Goal: Information Seeking & Learning: Learn about a topic

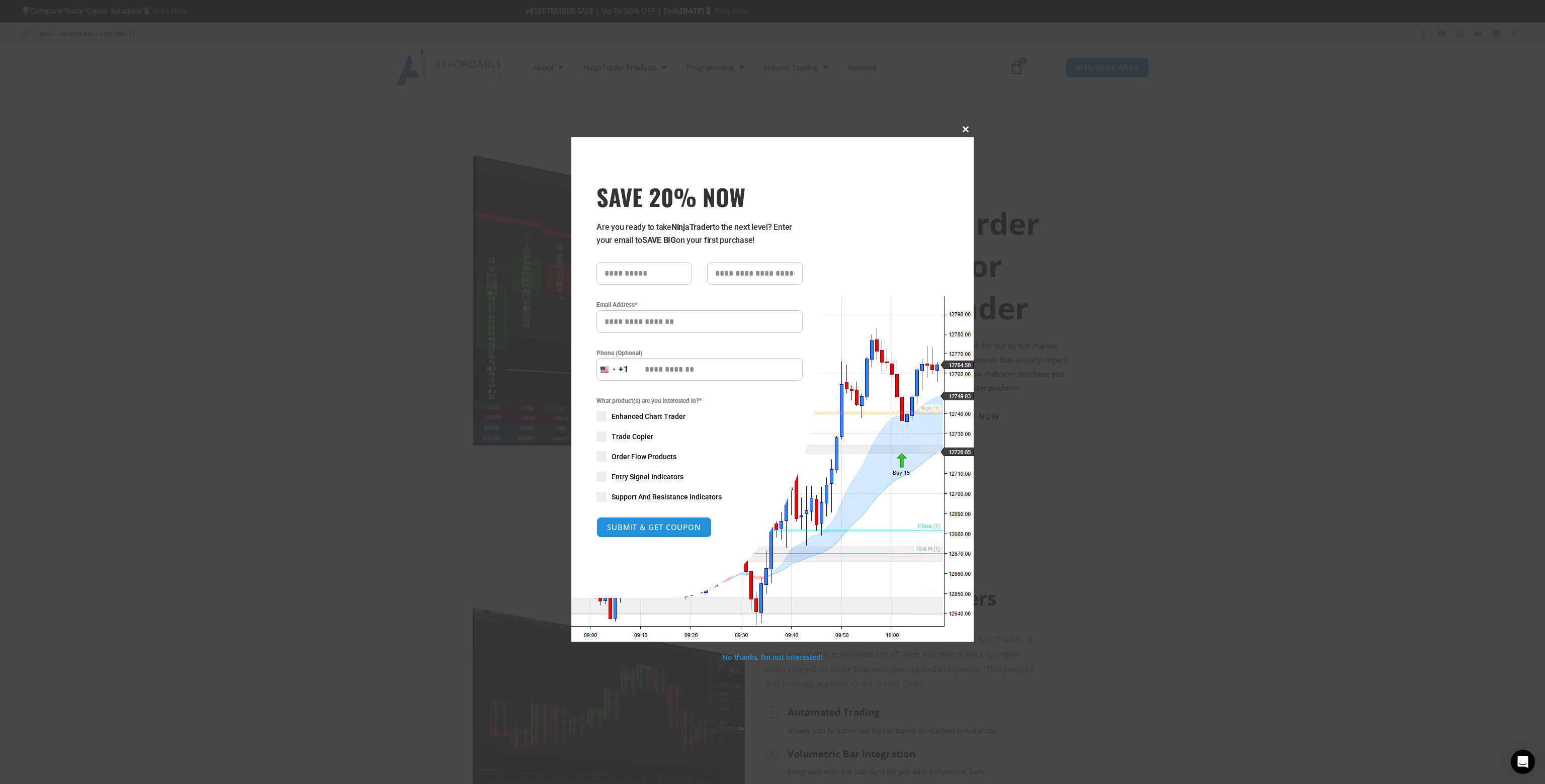
click at [963, 128] on span "SAVE 20% NOW popup" at bounding box center [965, 129] width 16 height 6
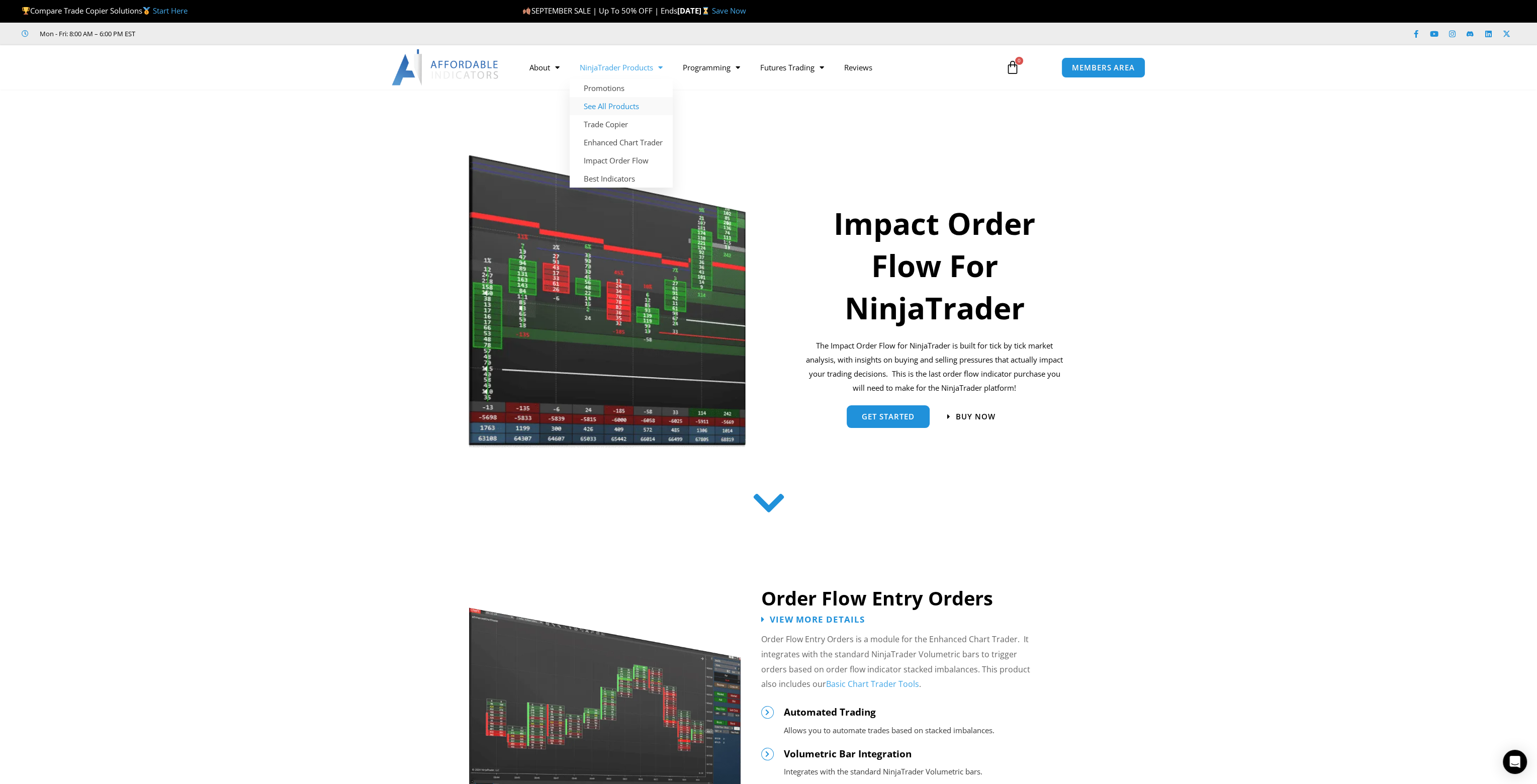
click at [622, 104] on link "See All Products" at bounding box center [621, 106] width 103 height 18
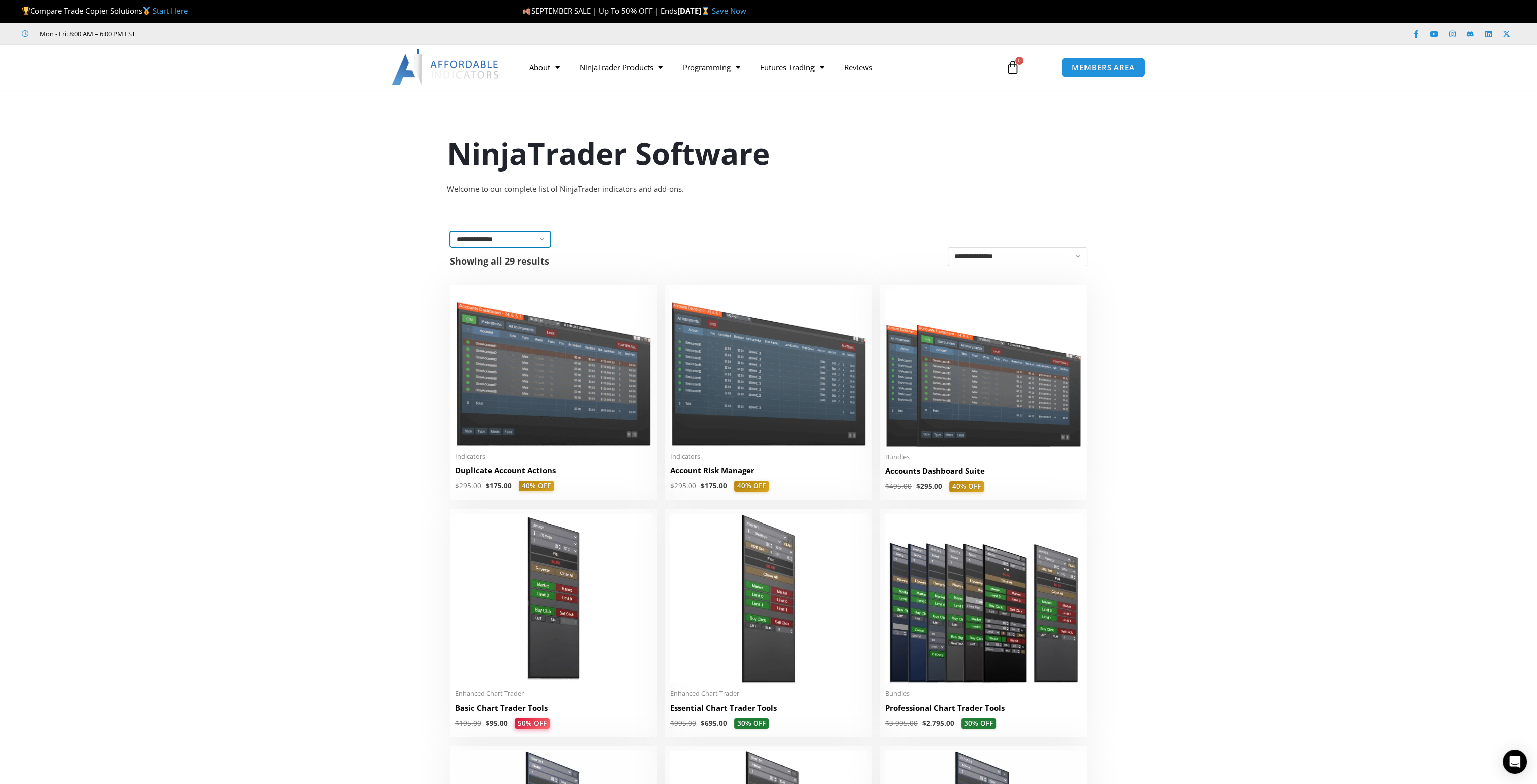
click at [536, 238] on select "**********" at bounding box center [500, 239] width 100 height 16
click at [497, 231] on select "**********" at bounding box center [500, 239] width 100 height 16
select select "**********"
click at [450, 231] on select "**********" at bounding box center [500, 239] width 100 height 16
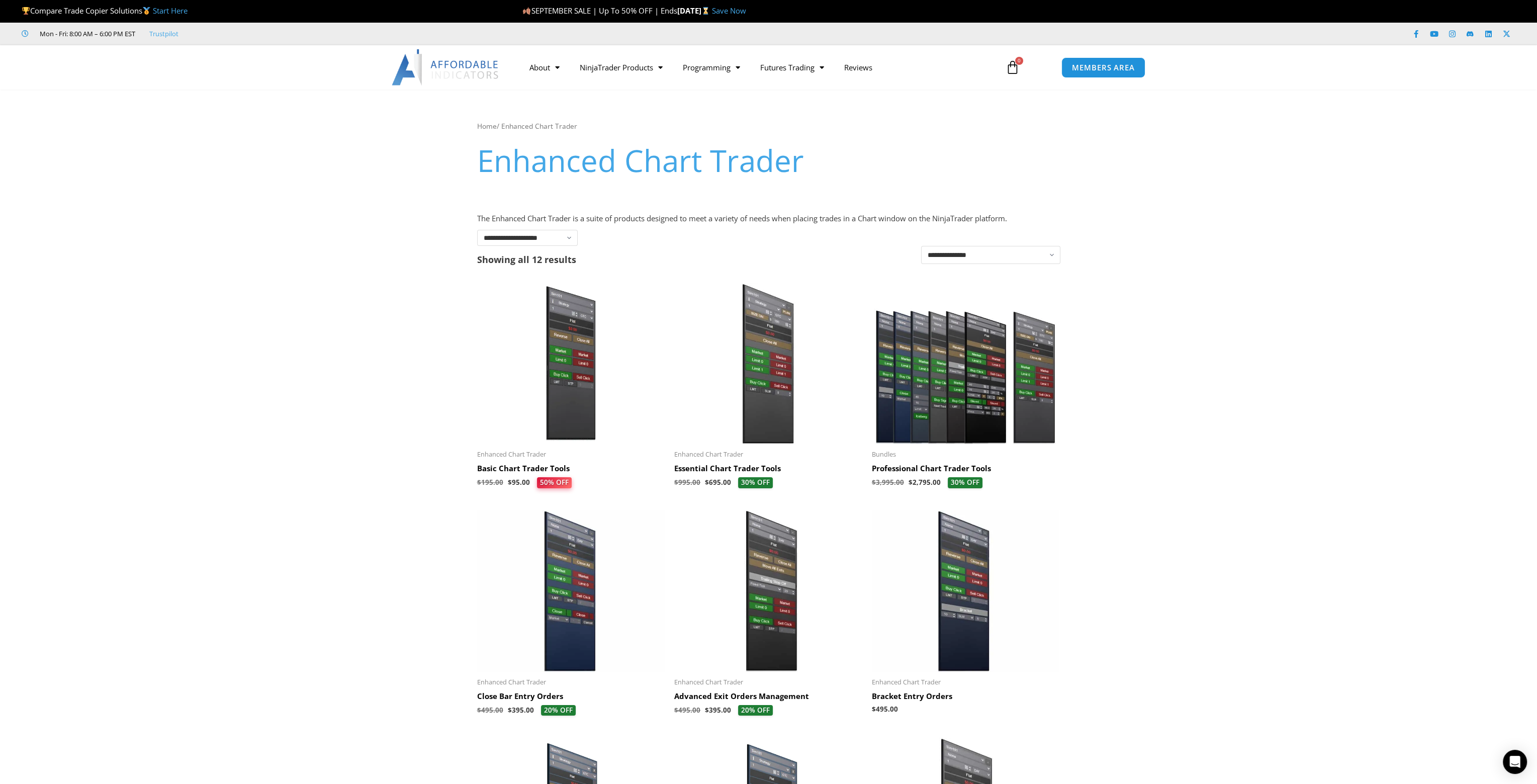
click at [977, 383] on img at bounding box center [966, 364] width 188 height 161
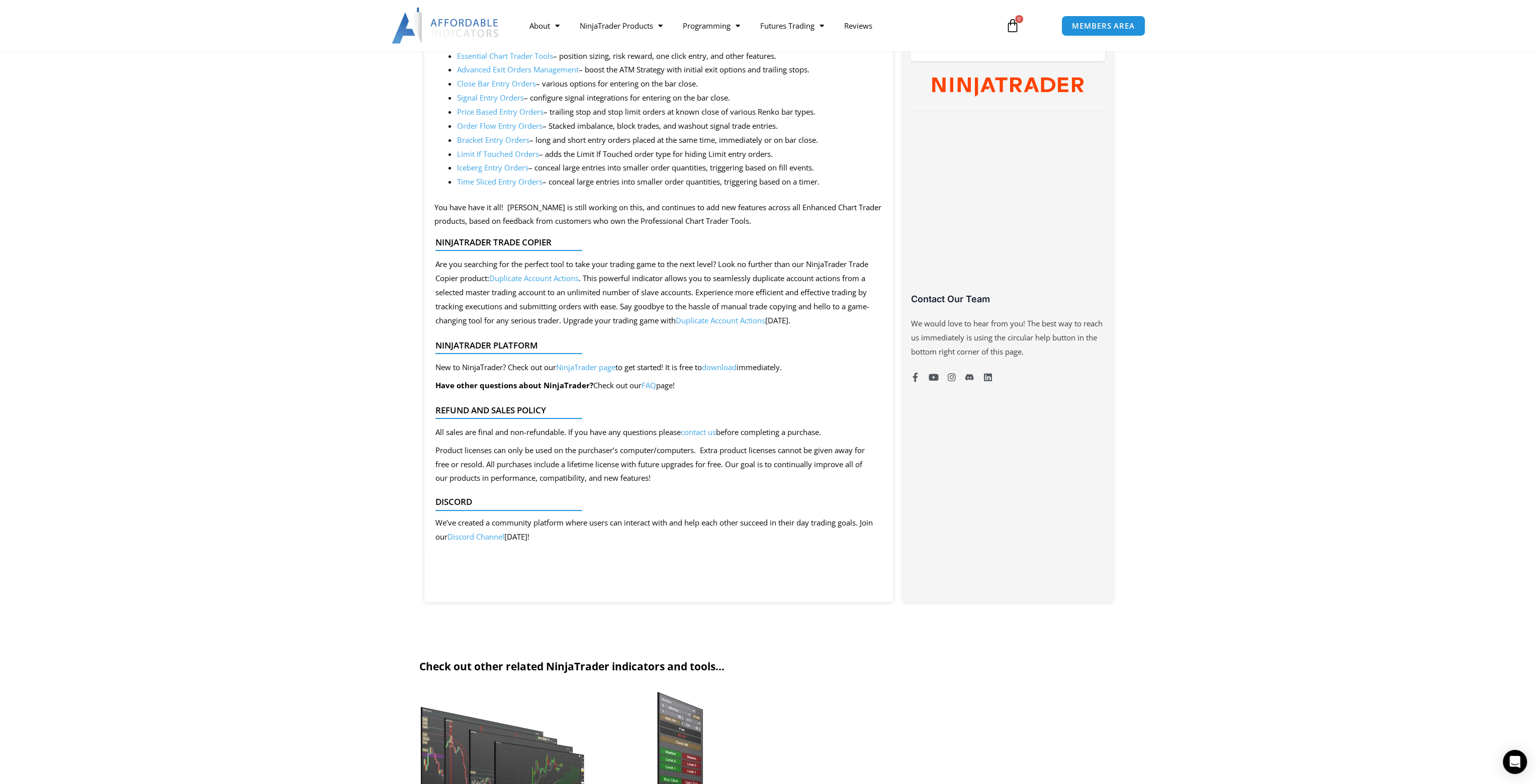
scroll to position [402, 0]
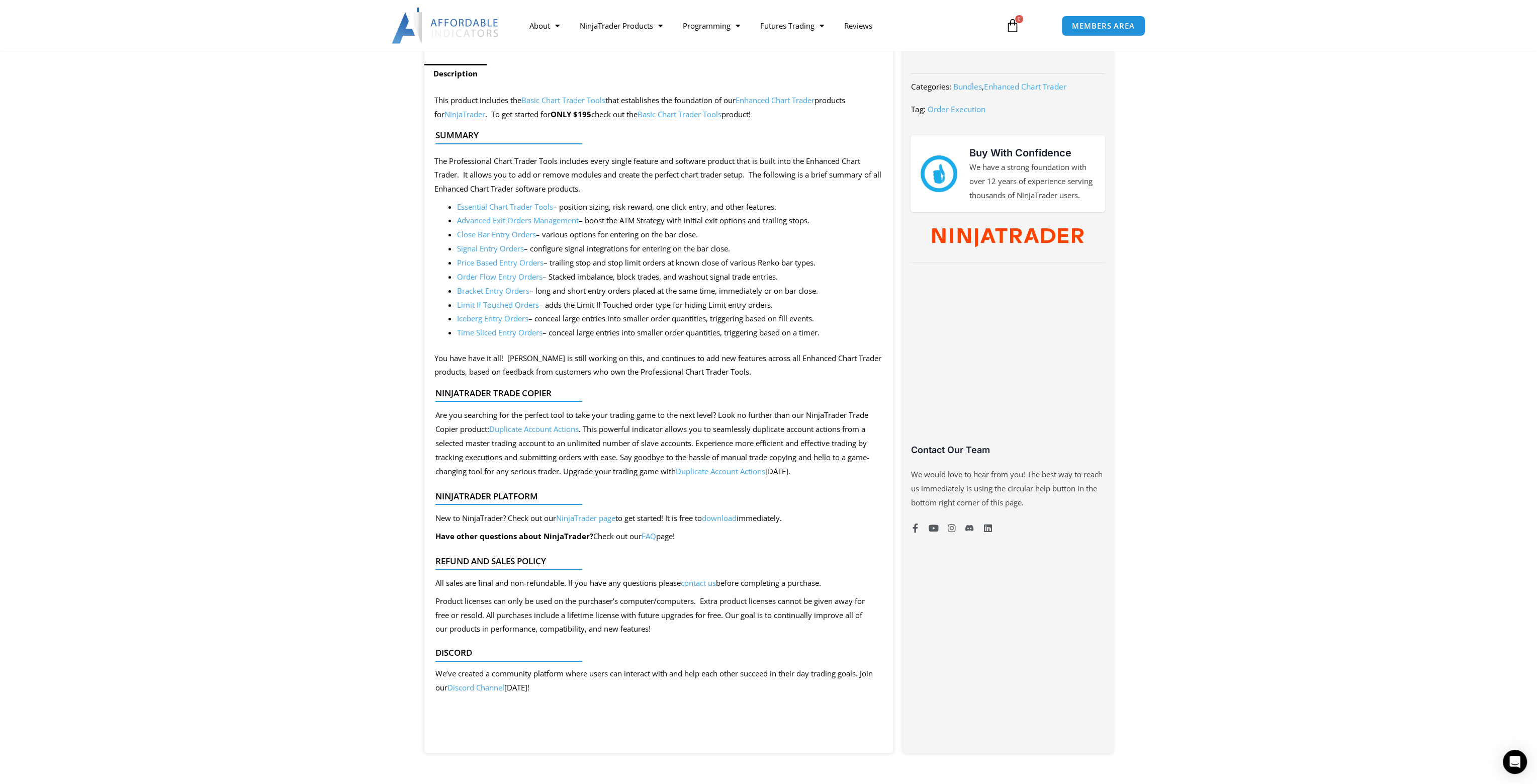
drag, startPoint x: 495, startPoint y: 291, endPoint x: 500, endPoint y: 296, distance: 7.1
click at [500, 296] on li "Bracket Entry Orders – long and short entry orders placed at the same time, imm…" at bounding box center [670, 291] width 426 height 14
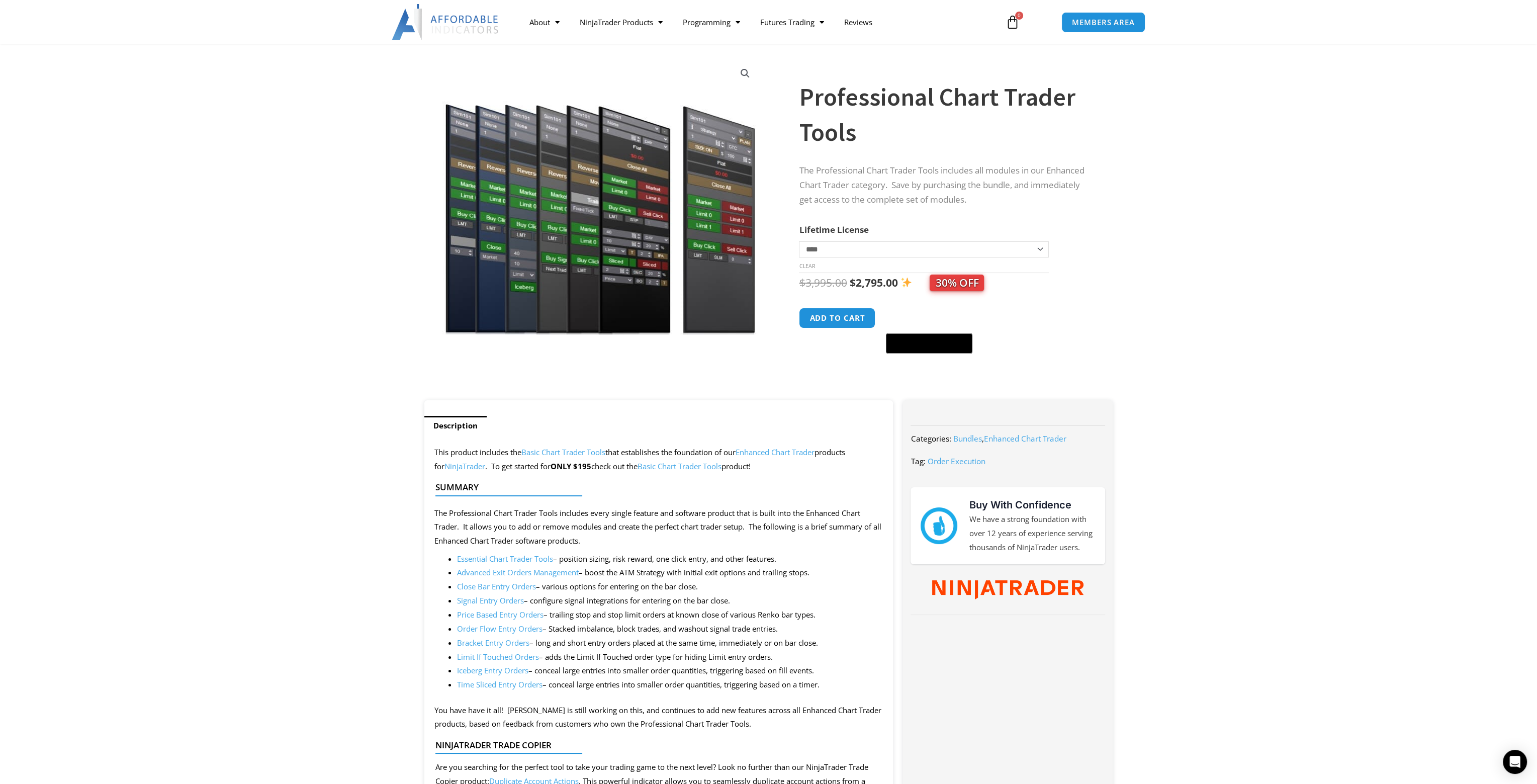
scroll to position [100, 0]
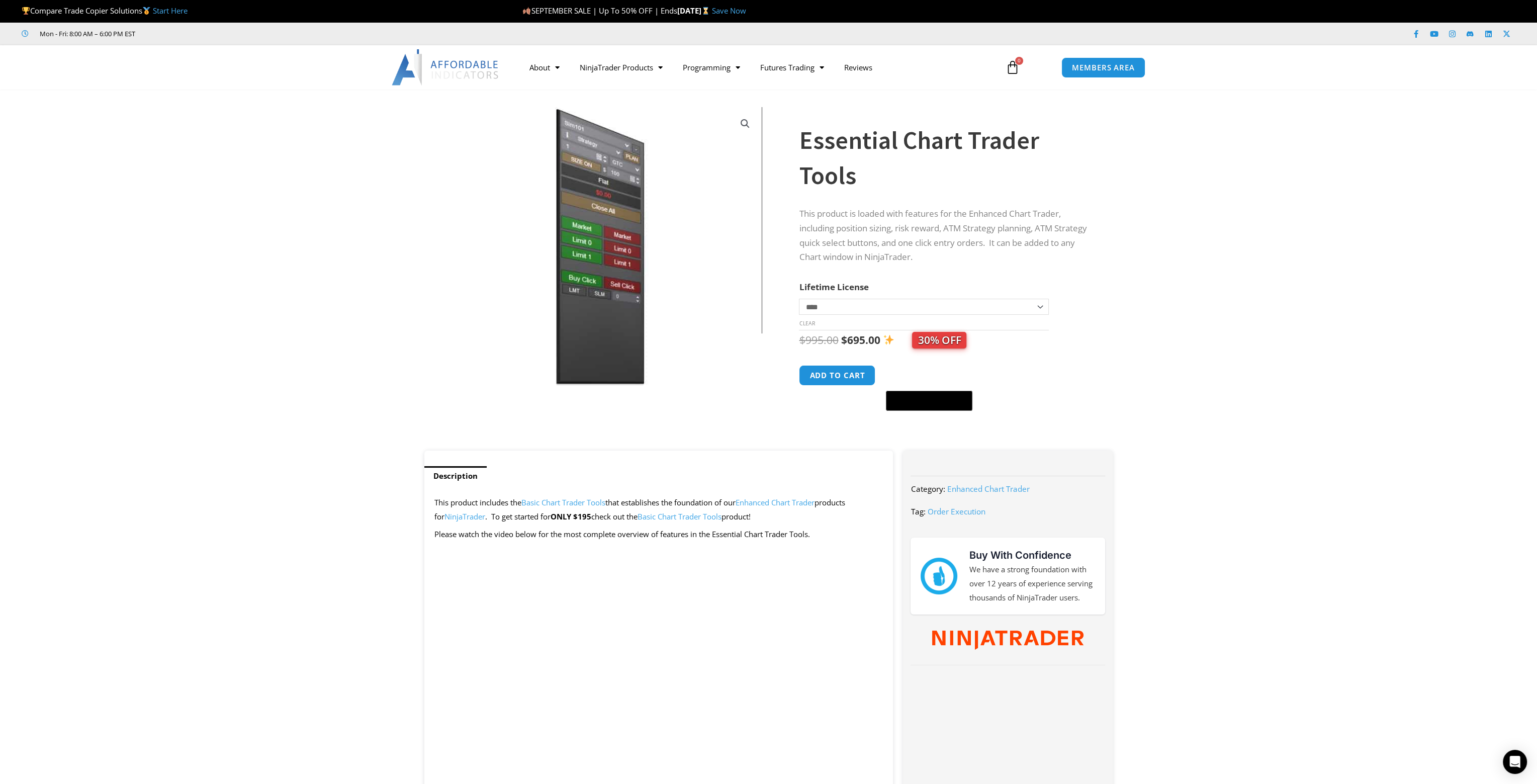
scroll to position [100, 0]
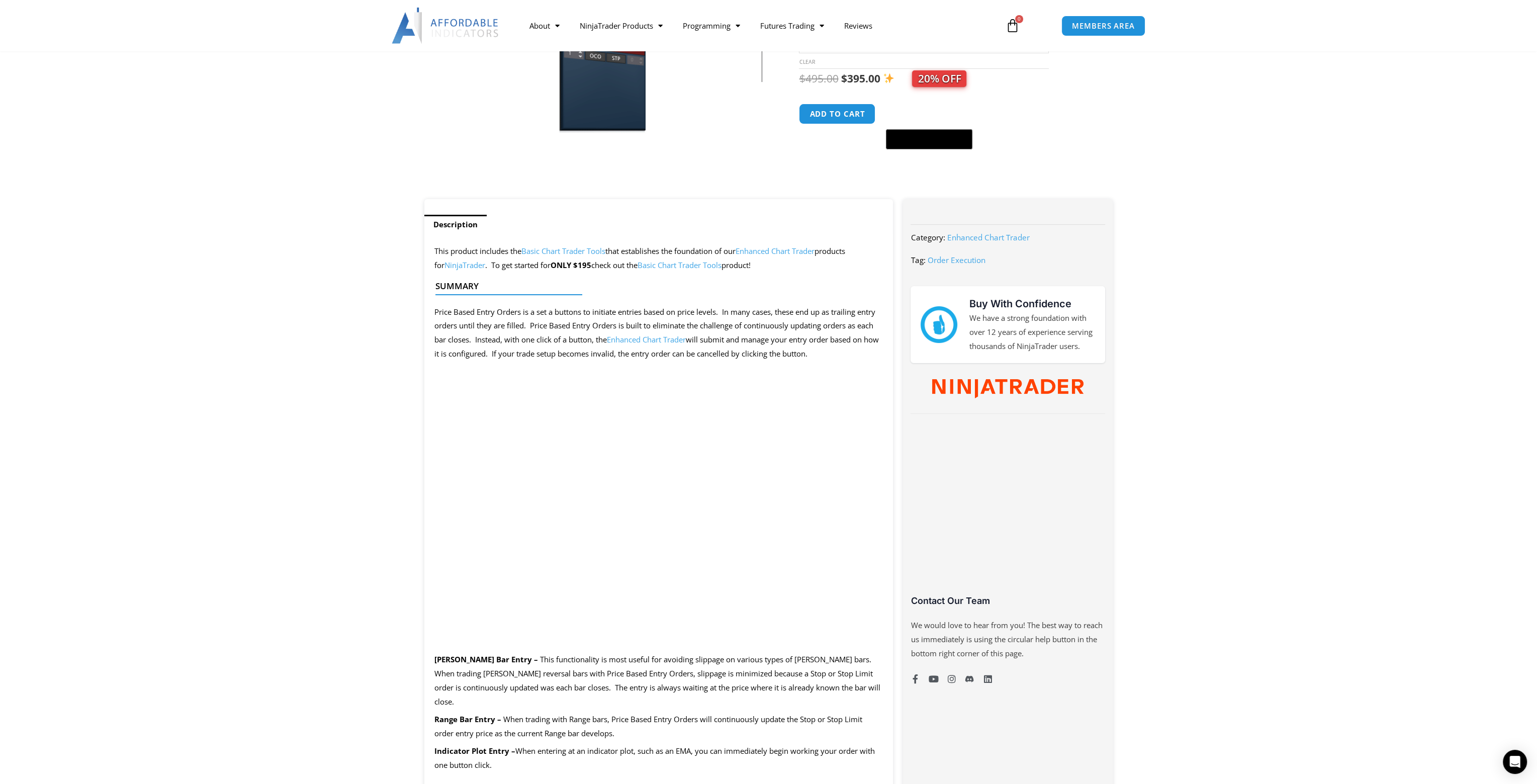
scroll to position [301, 0]
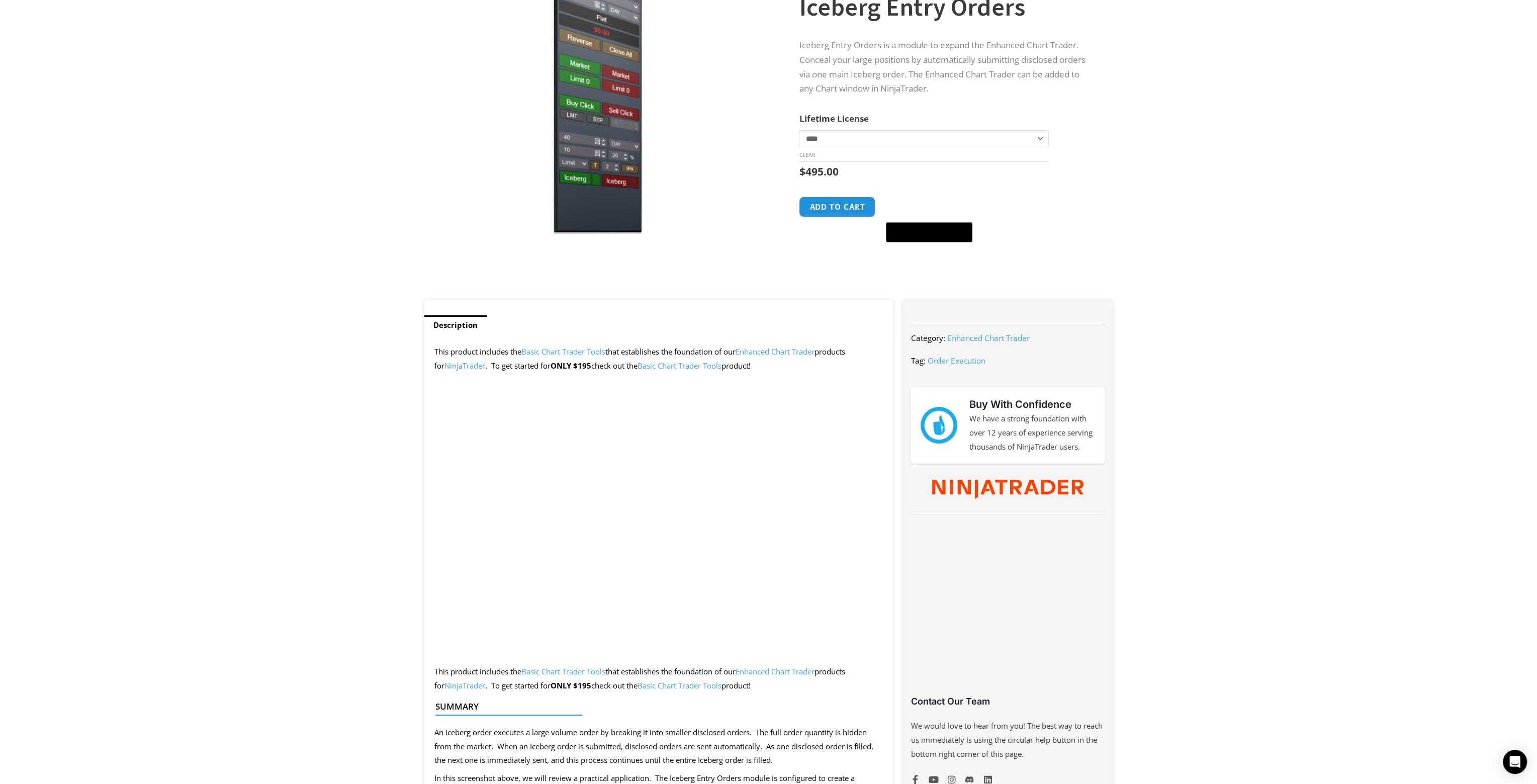
scroll to position [201, 0]
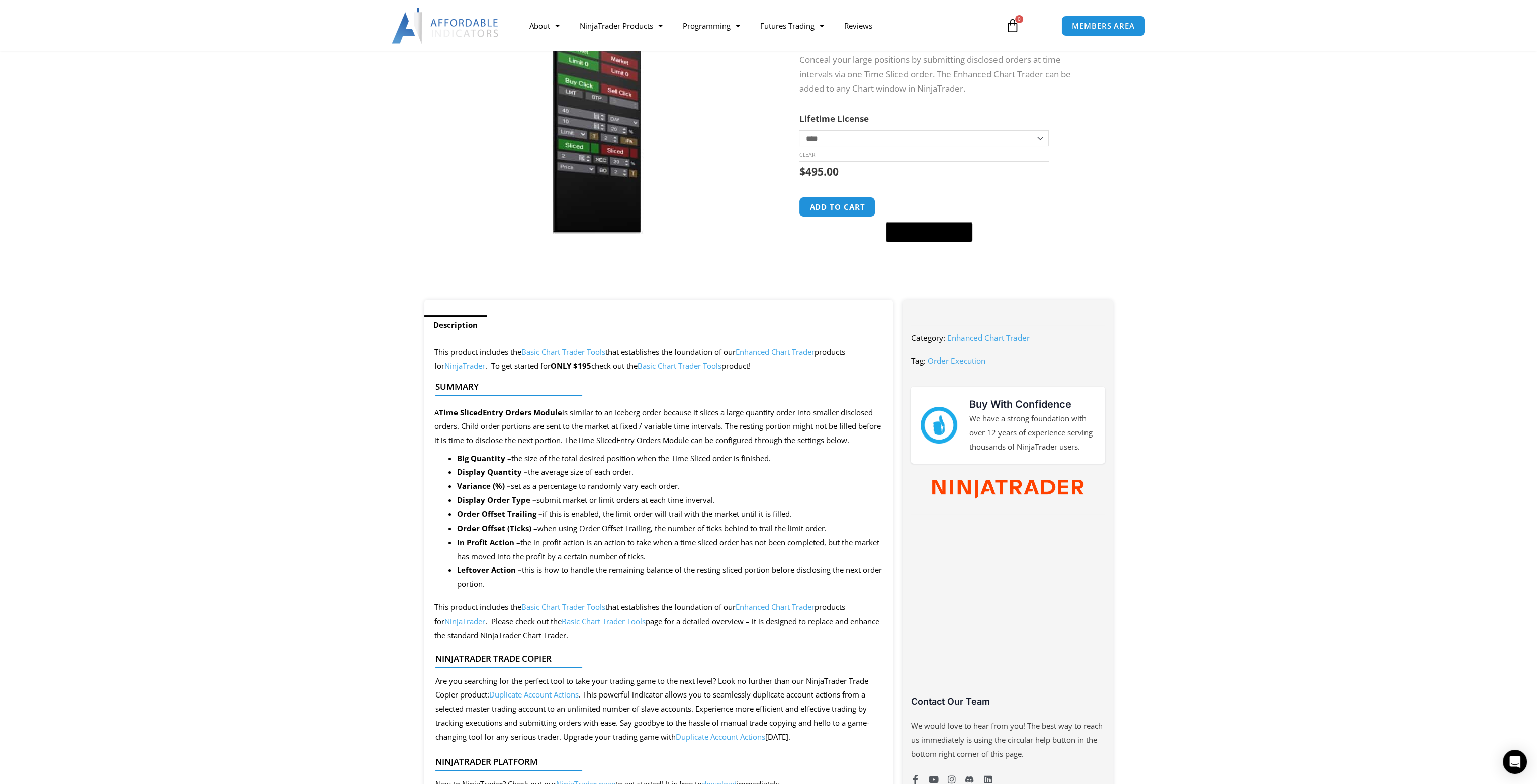
scroll to position [201, 0]
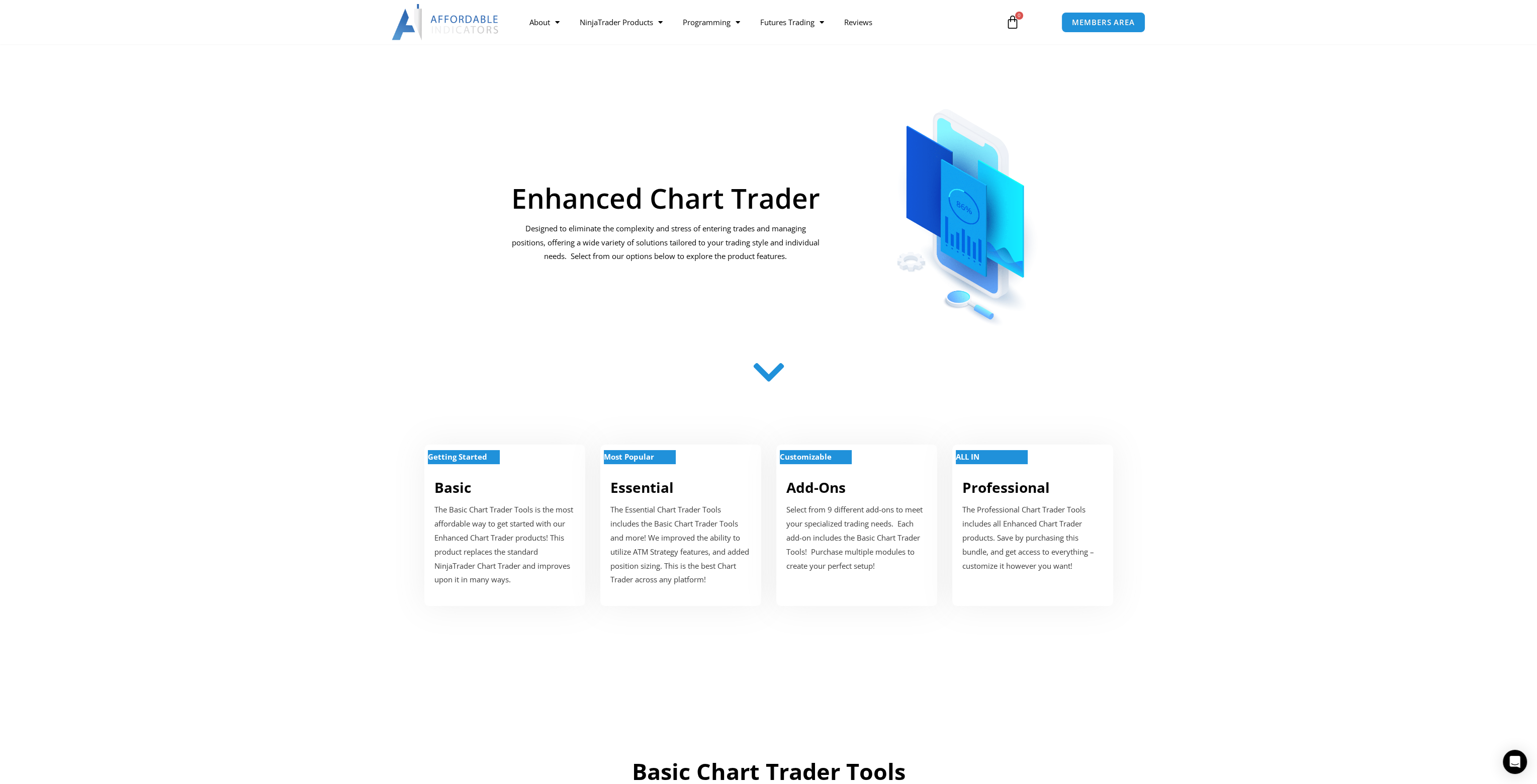
scroll to position [100, 0]
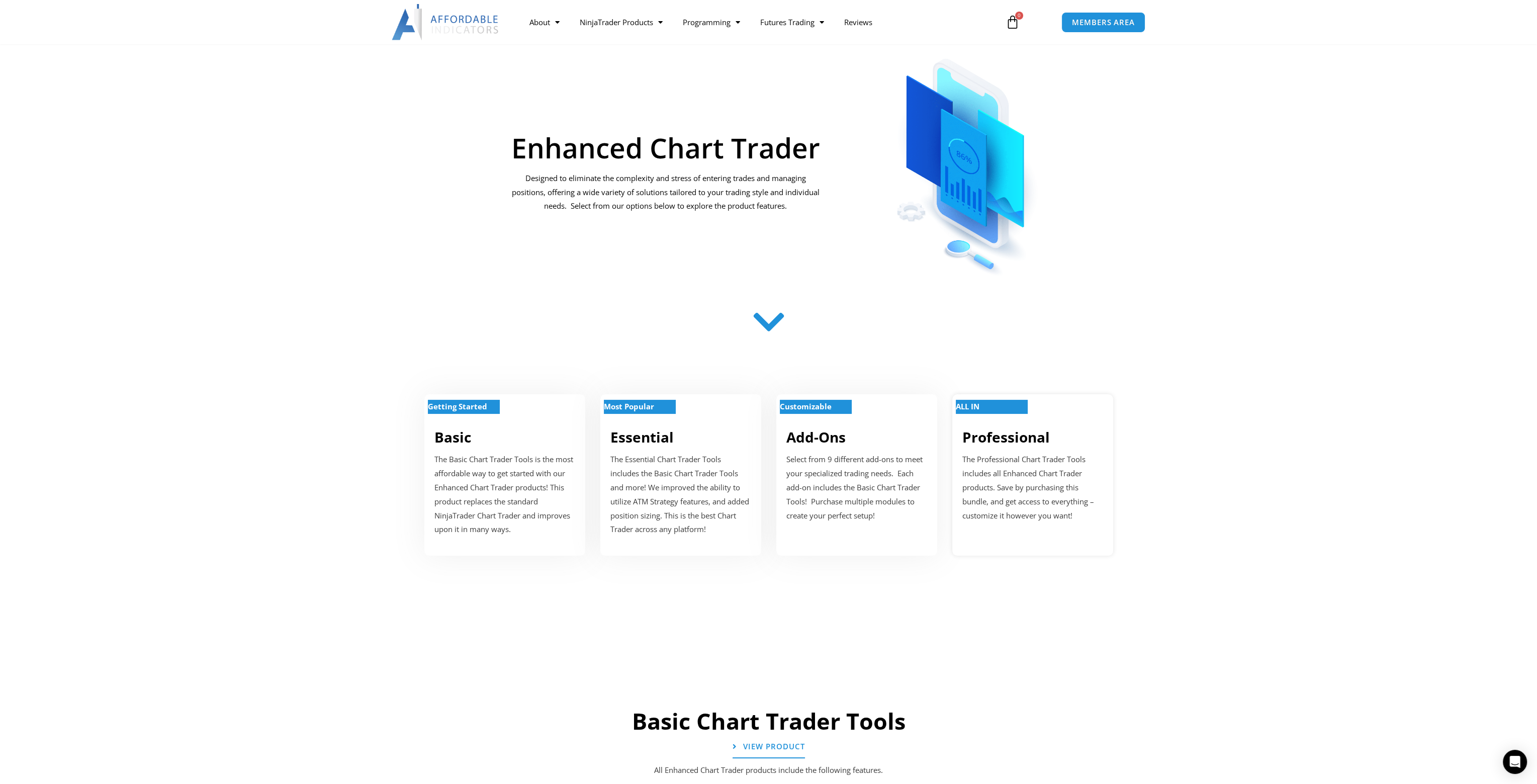
click at [1010, 473] on p "The Professional Chart Trader Tools includes all Enhanced Chart Trader products…" at bounding box center [1032, 488] width 141 height 70
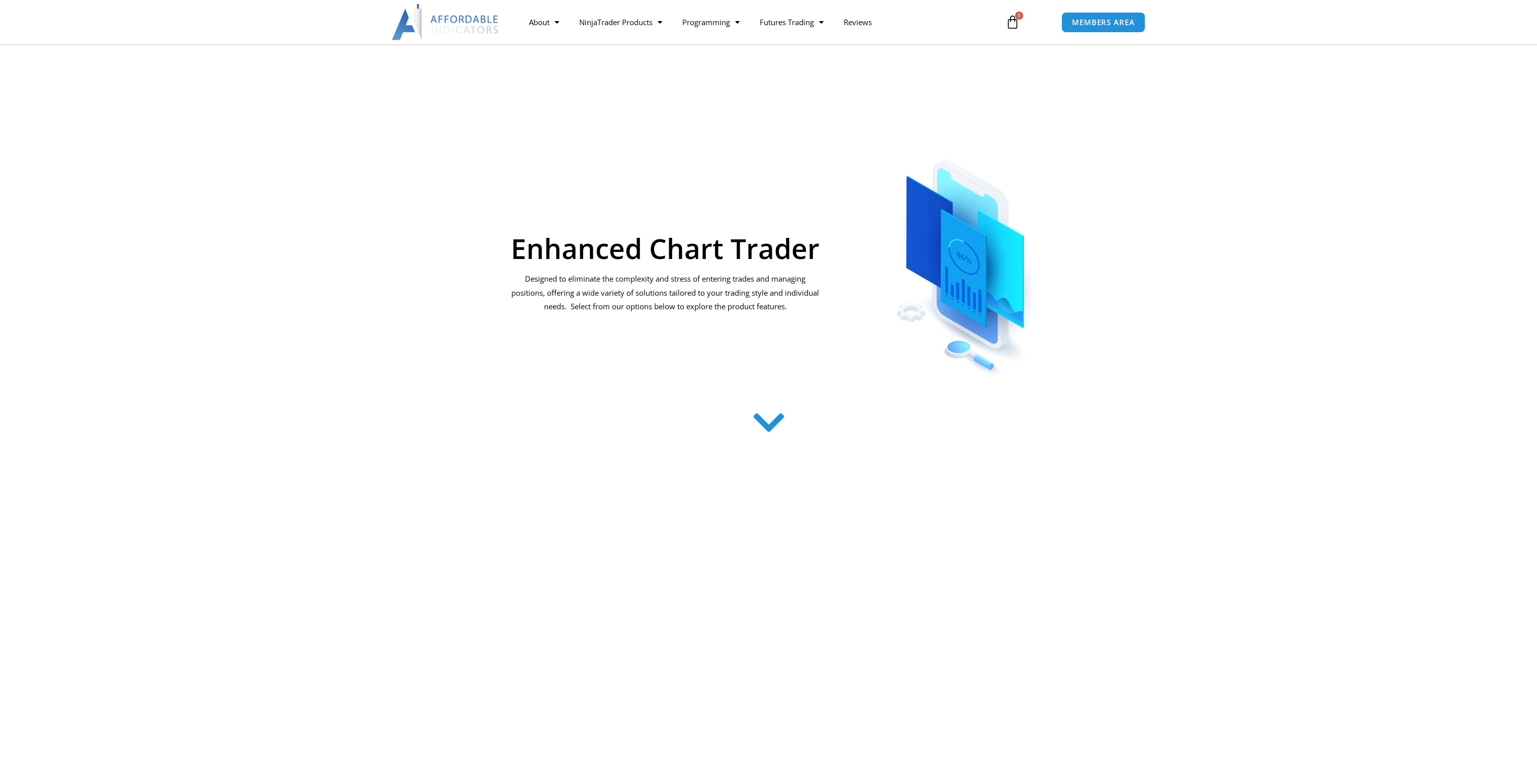
scroll to position [100, 0]
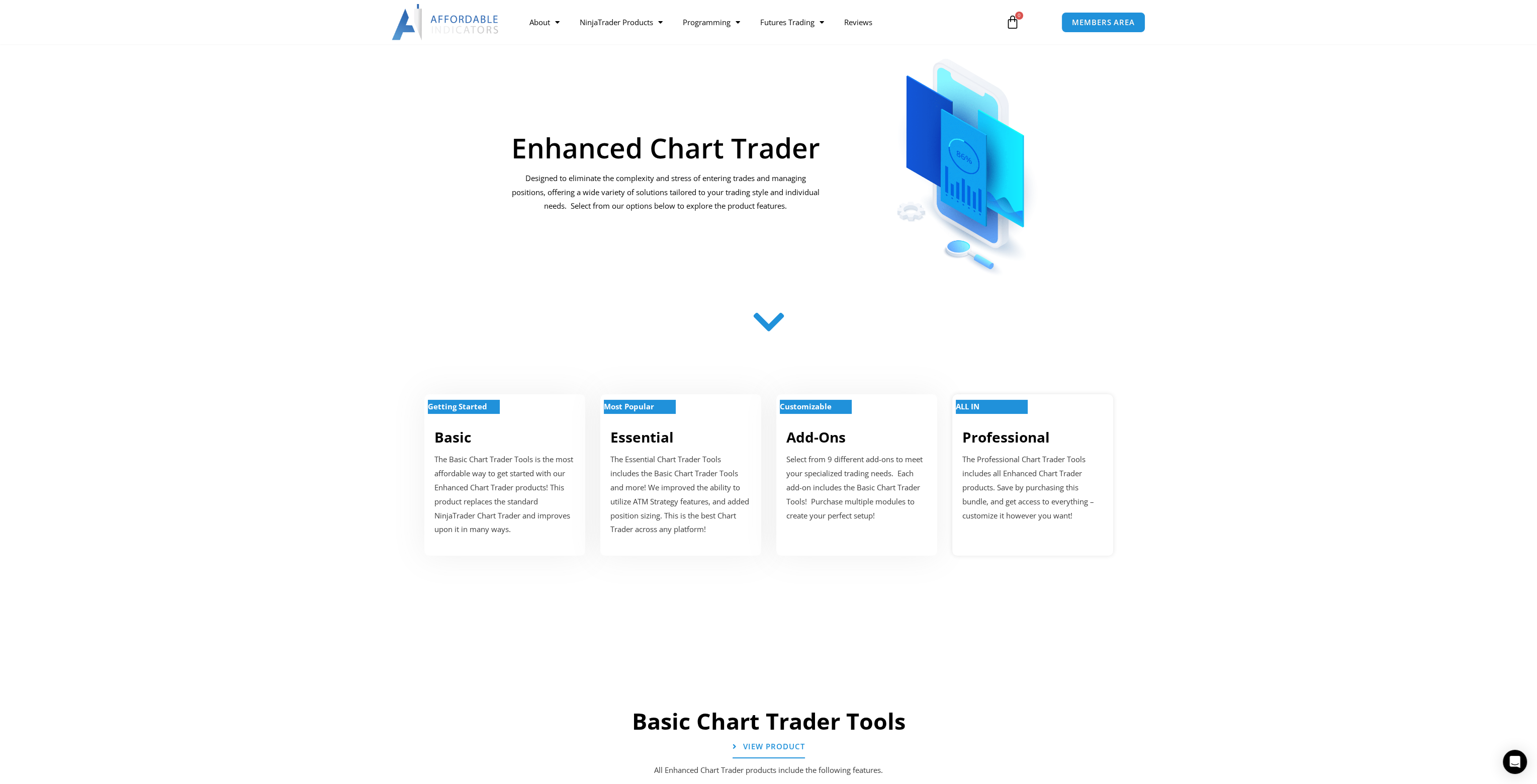
click at [1012, 494] on p "The Professional Chart Trader Tools includes all Enhanced Chart Trader products…" at bounding box center [1032, 488] width 141 height 70
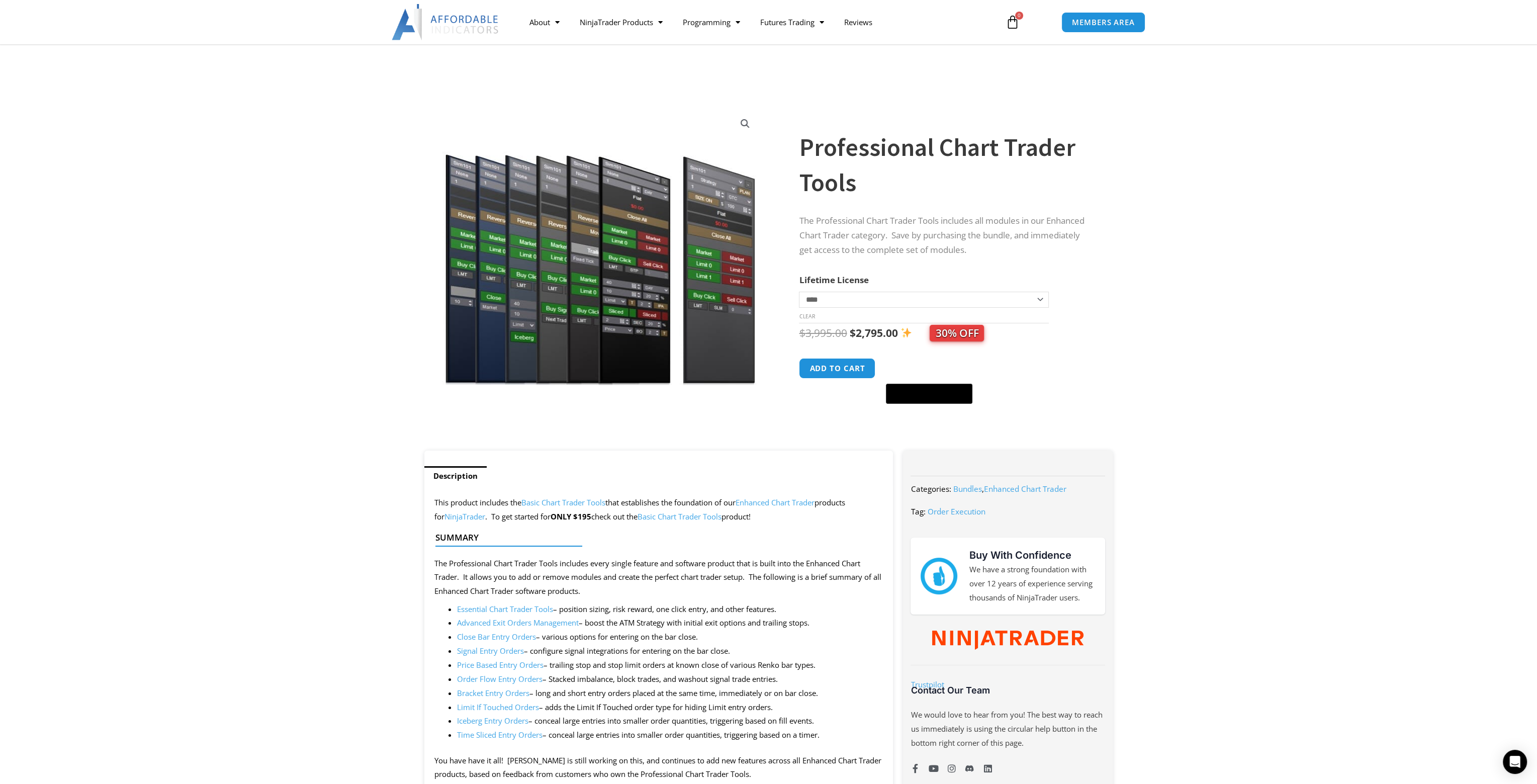
scroll to position [100, 0]
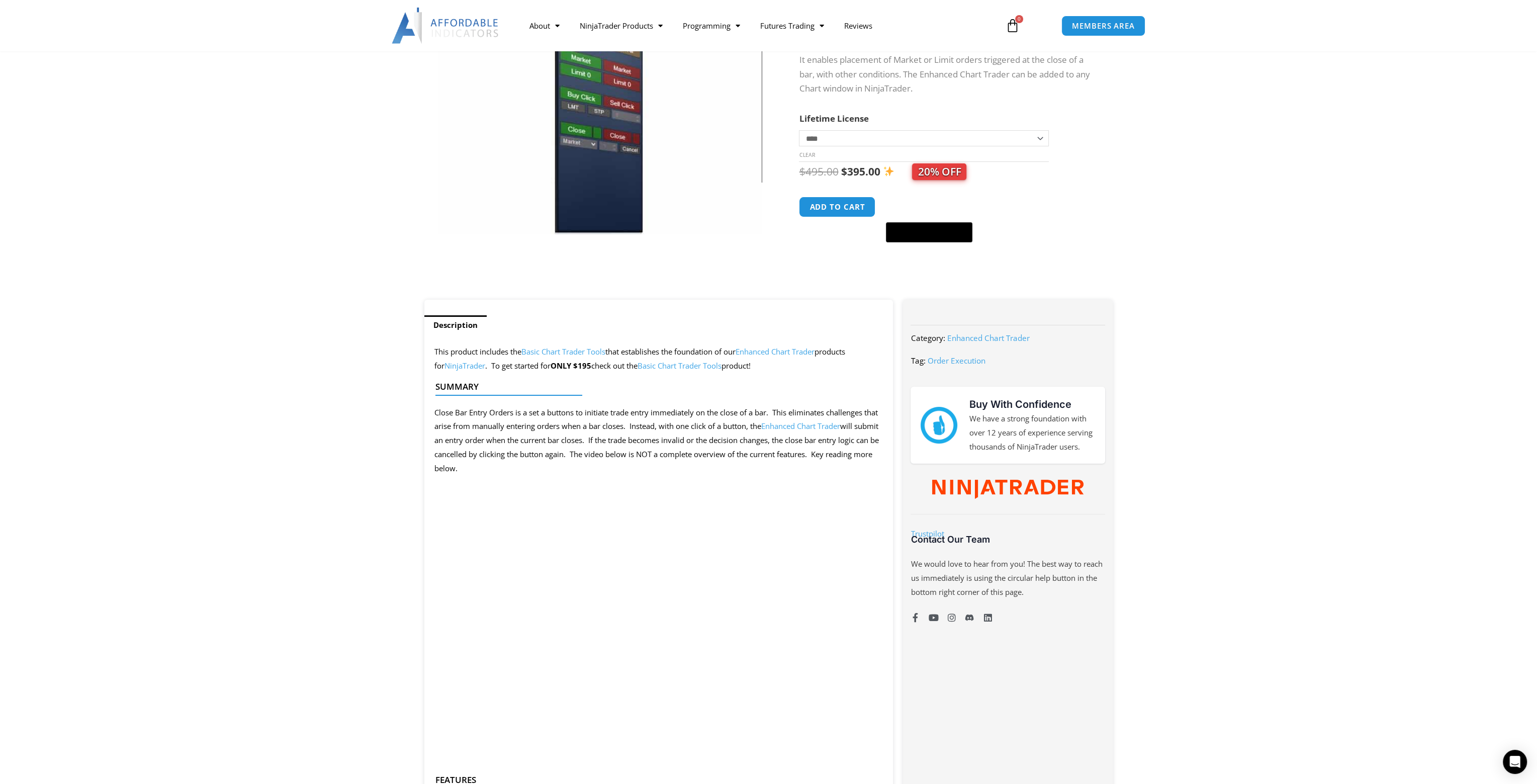
scroll to position [301, 0]
